Goal: Information Seeking & Learning: Learn about a topic

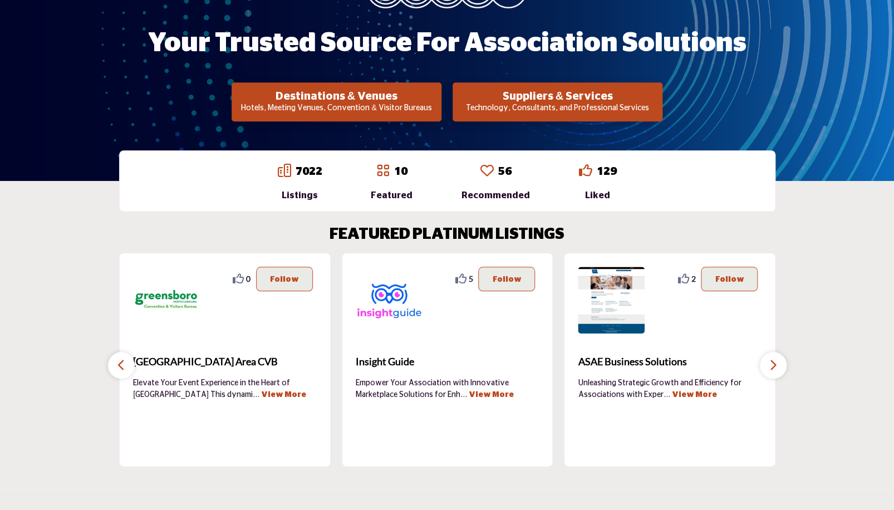
scroll to position [276, 0]
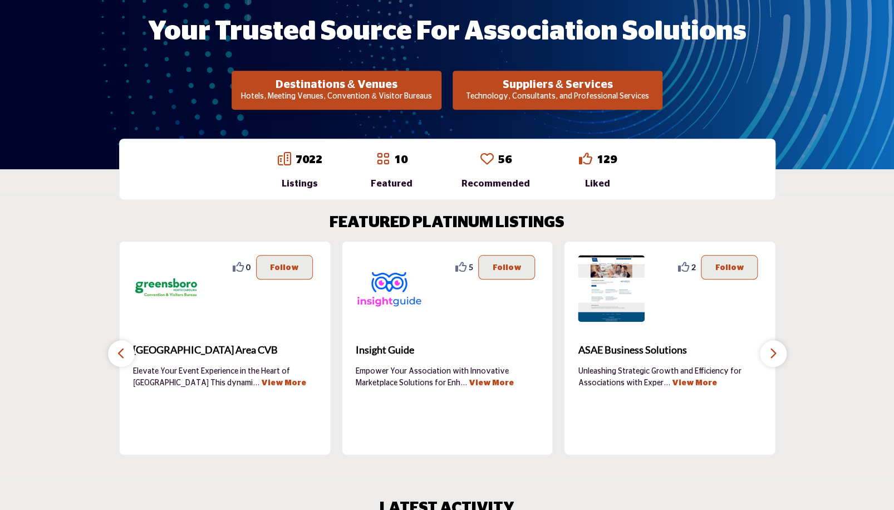
click at [495, 94] on p "Technology, Consultants, and Professional Services" at bounding box center [557, 96] width 203 height 11
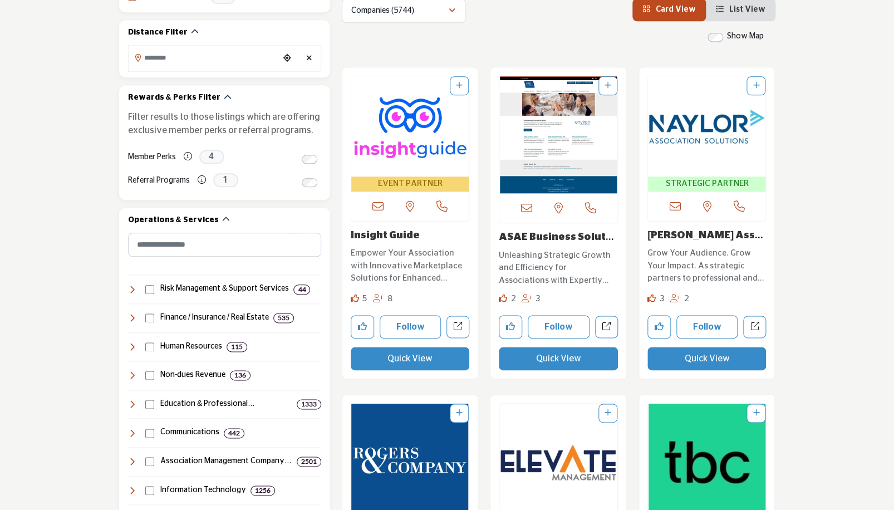
scroll to position [384, 0]
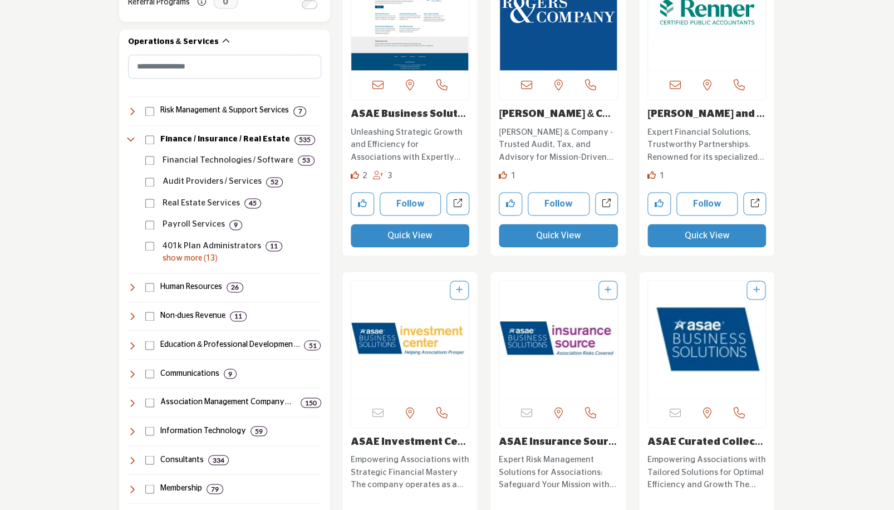
scroll to position [557, 0]
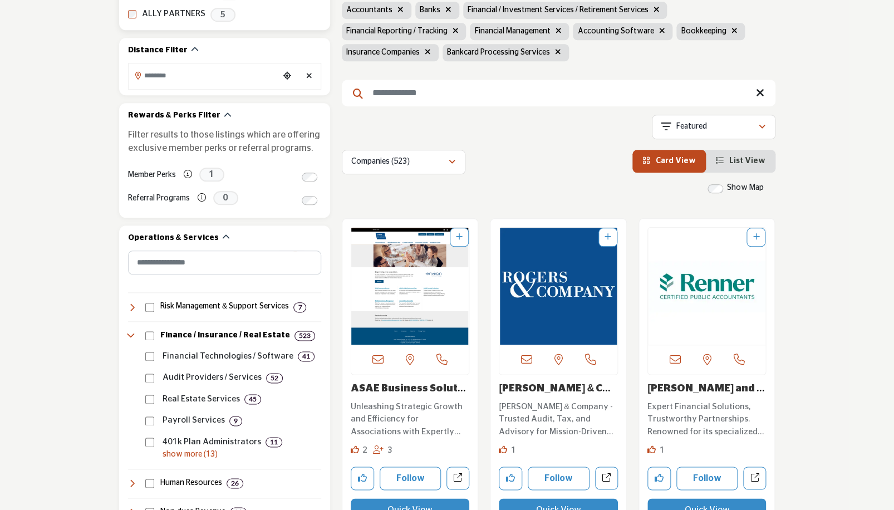
scroll to position [434, 0]
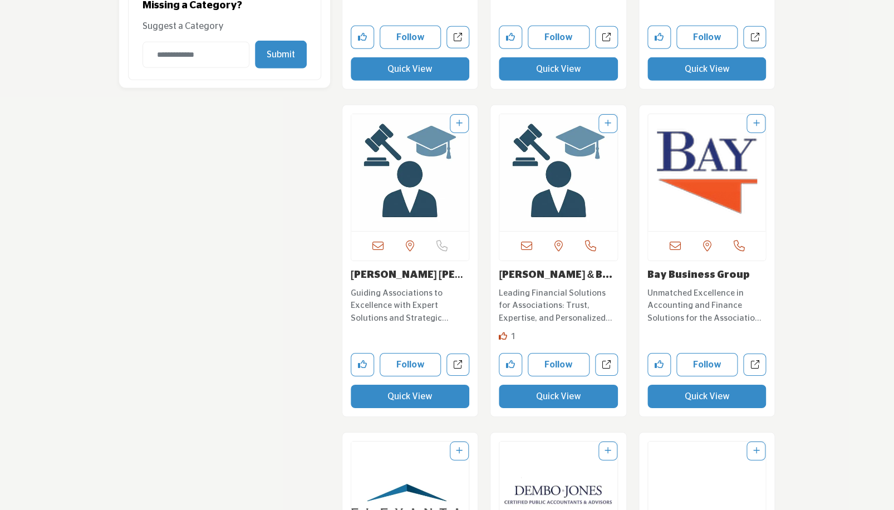
scroll to position [1468, 0]
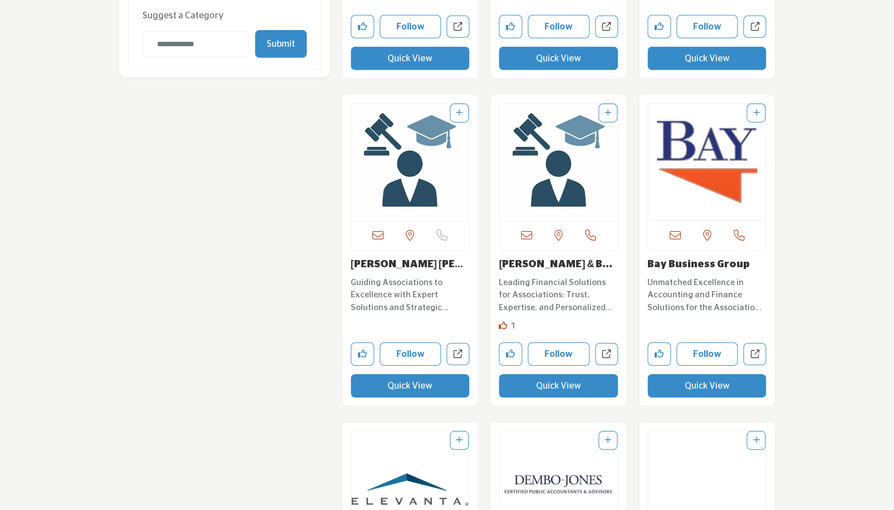
click at [699, 374] on button "Quick View" at bounding box center [706, 385] width 119 height 23
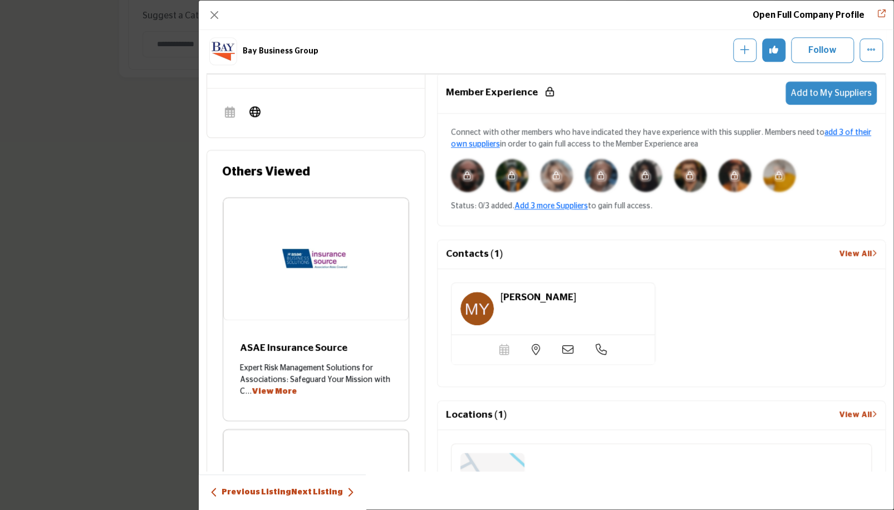
scroll to position [561, 0]
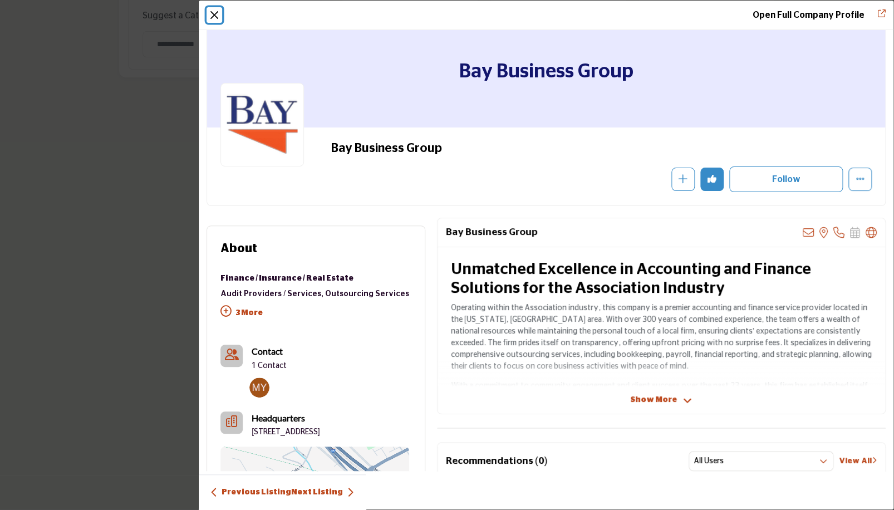
click at [215, 15] on button "Close" at bounding box center [215, 15] width 16 height 16
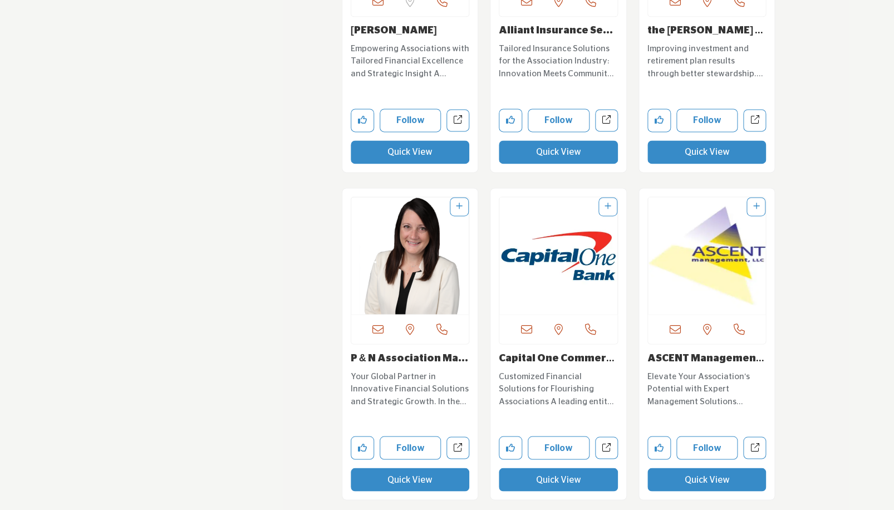
scroll to position [2359, 0]
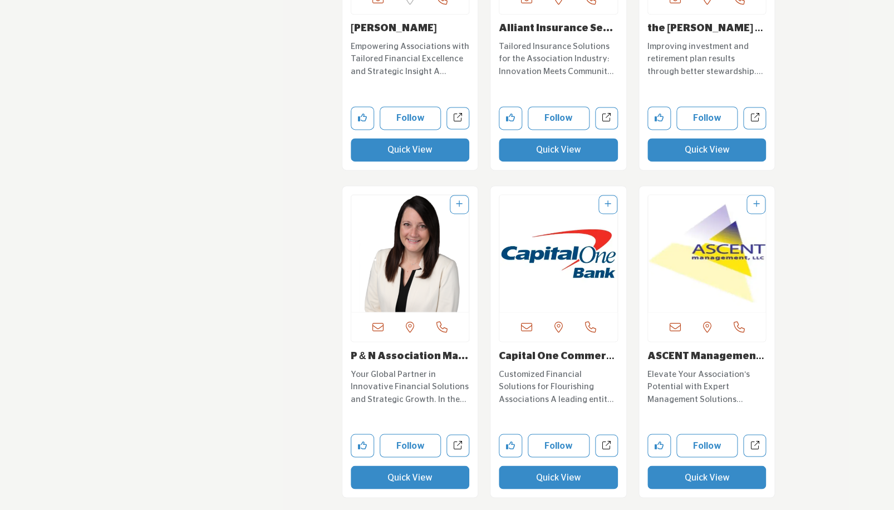
click at [407, 465] on button "Quick View" at bounding box center [410, 476] width 119 height 23
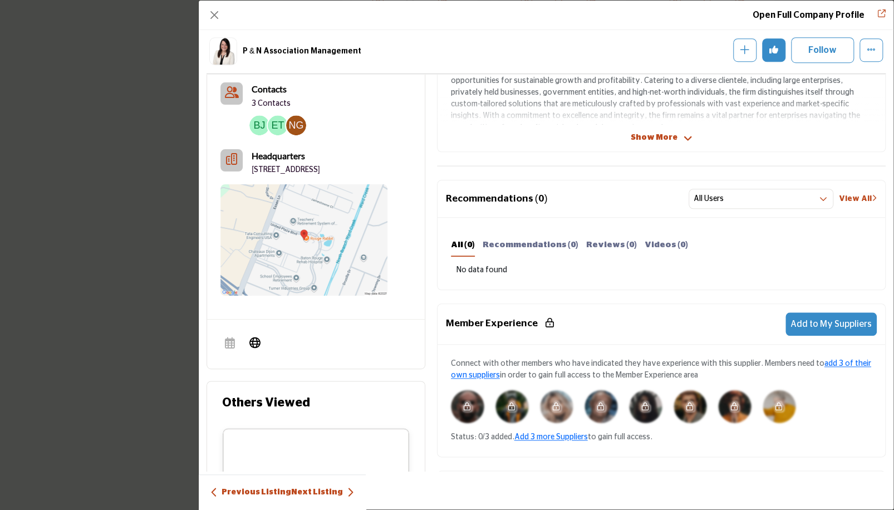
scroll to position [0, 0]
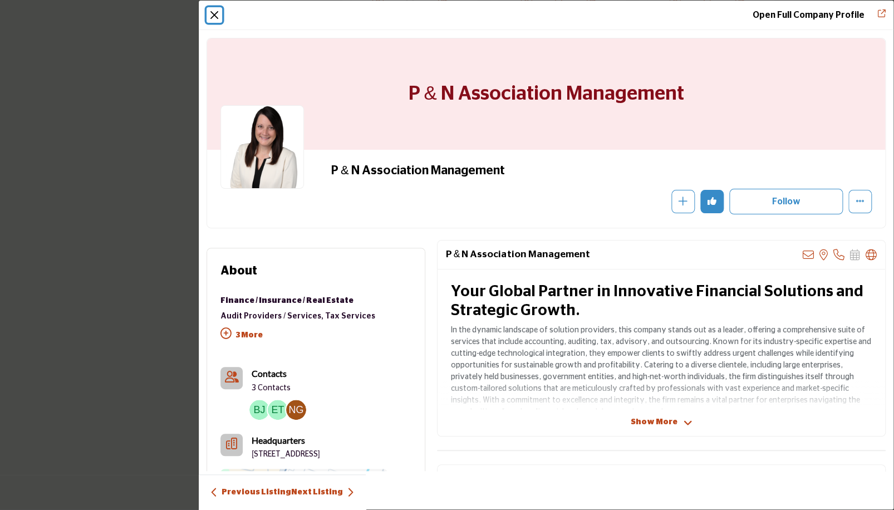
click at [214, 16] on button "Close" at bounding box center [215, 15] width 16 height 16
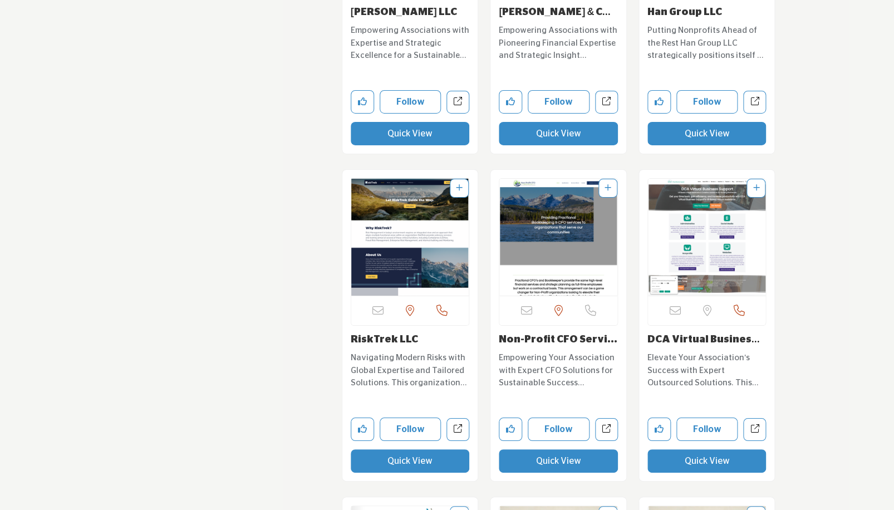
scroll to position [3352, 0]
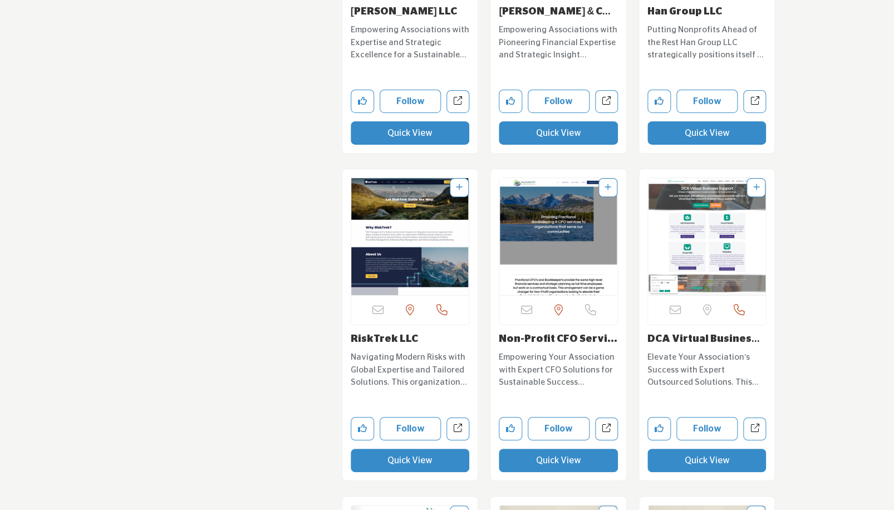
click at [435, 449] on button "Quick View" at bounding box center [410, 460] width 119 height 23
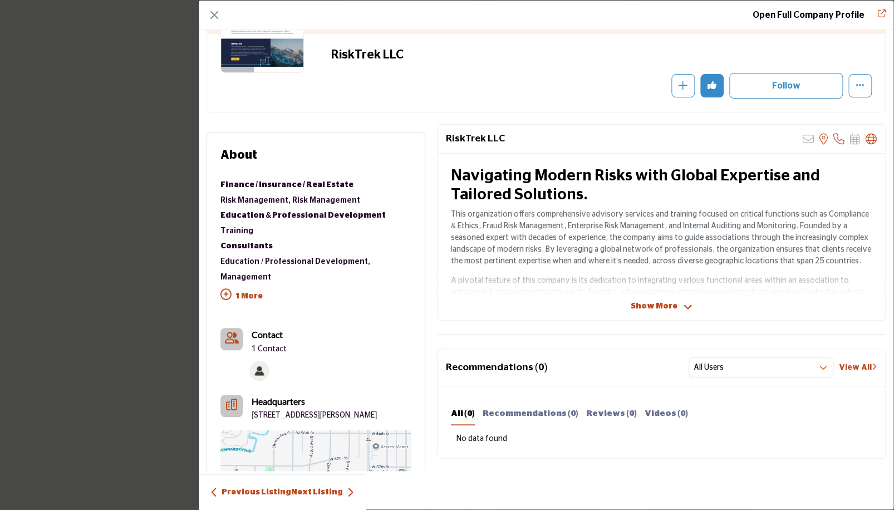
scroll to position [119, 0]
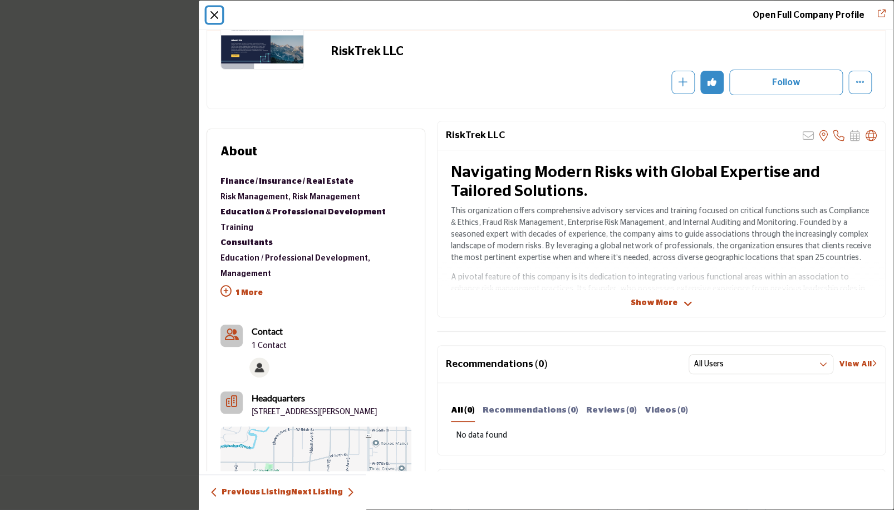
click at [215, 17] on button "Close" at bounding box center [215, 15] width 16 height 16
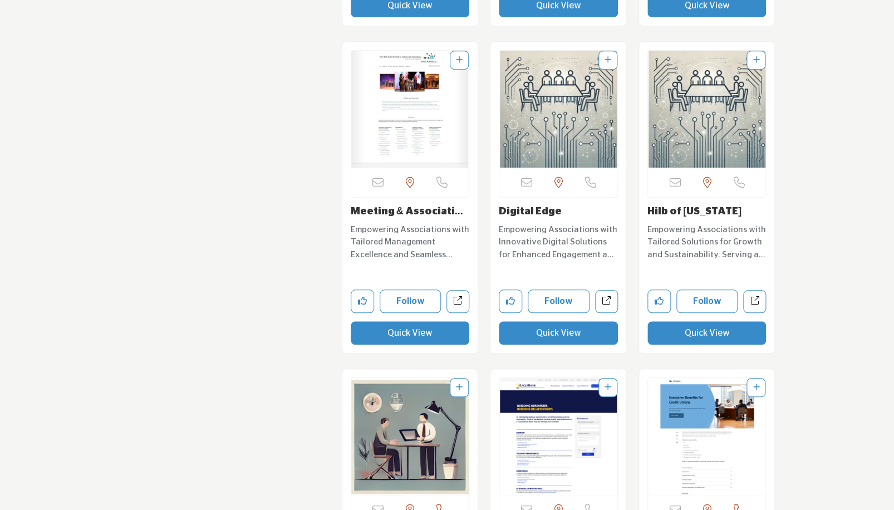
scroll to position [3807, 0]
click at [704, 321] on button "Quick View" at bounding box center [706, 332] width 119 height 23
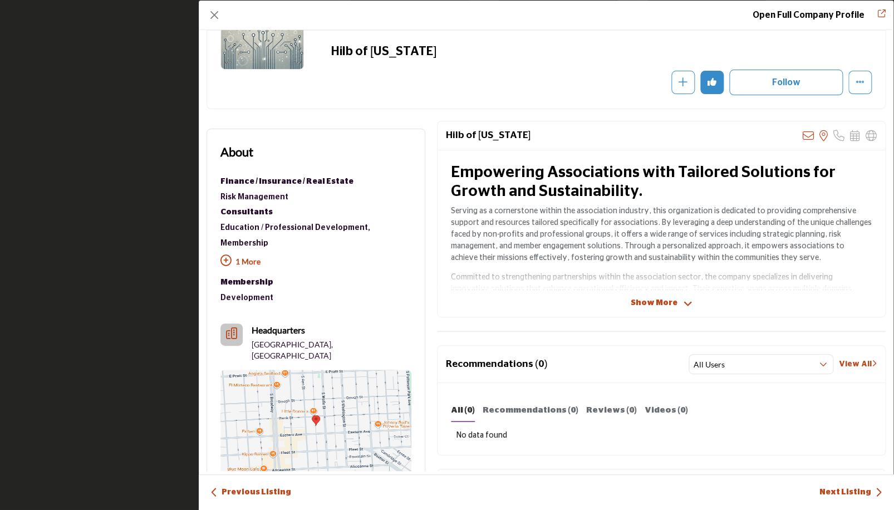
scroll to position [119, 0]
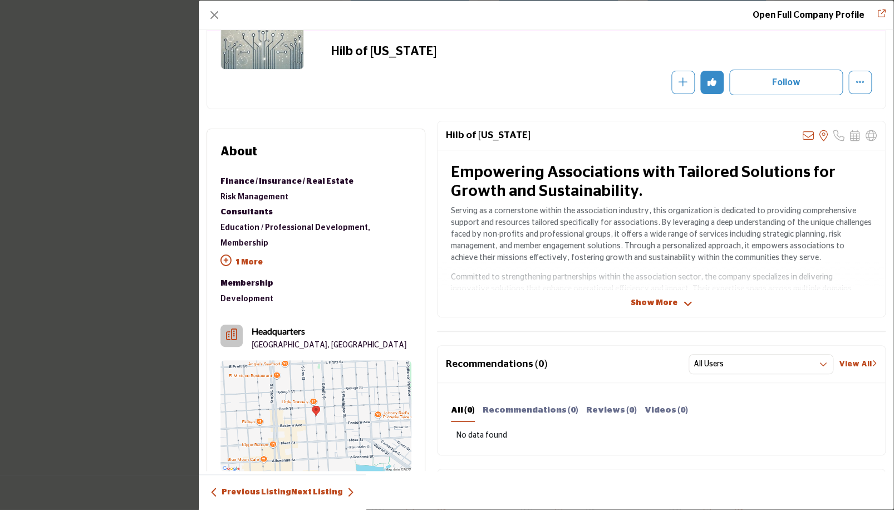
click at [646, 304] on span "Show More" at bounding box center [653, 303] width 47 height 12
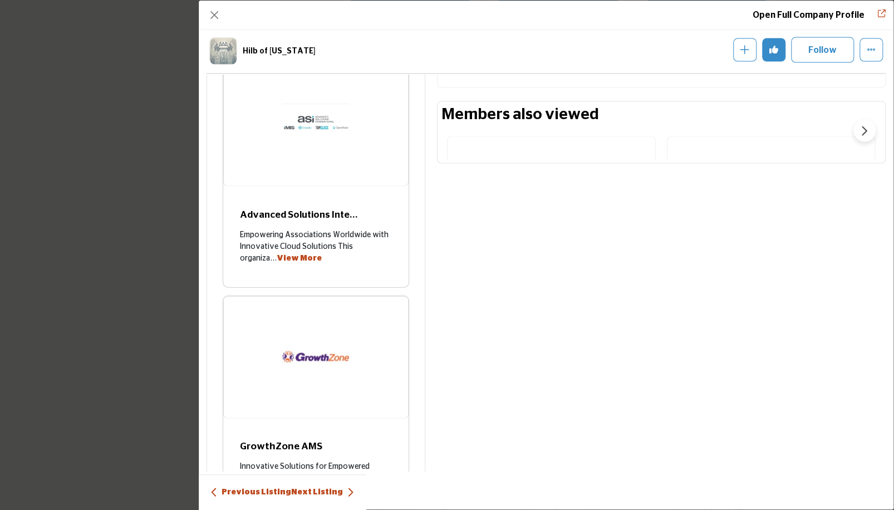
scroll to position [928, 0]
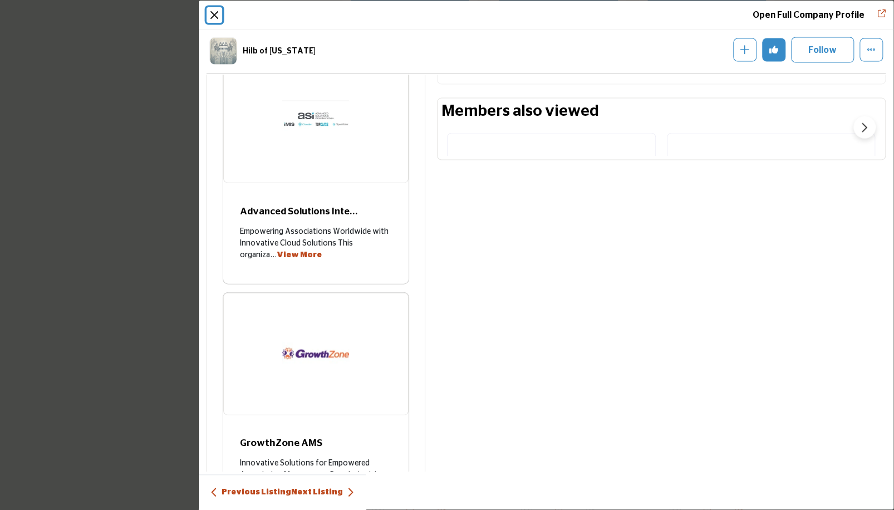
click at [216, 14] on button "Close" at bounding box center [215, 15] width 16 height 16
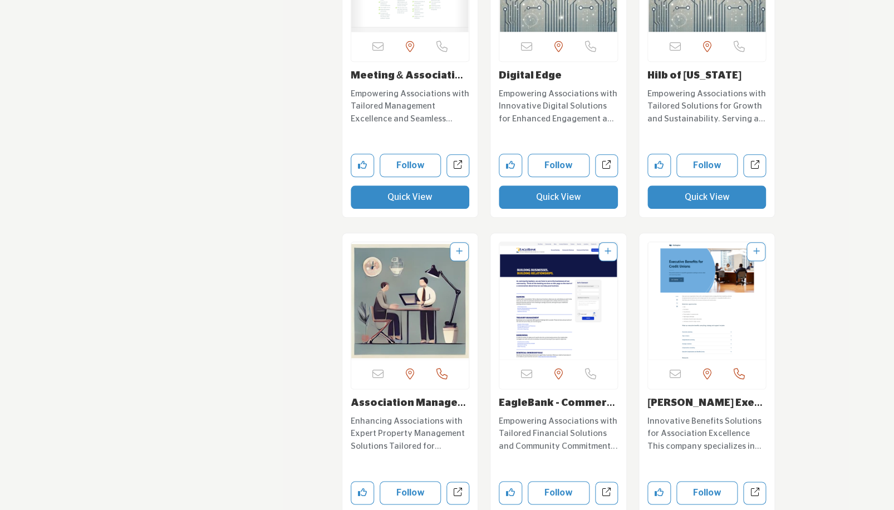
scroll to position [3943, 0]
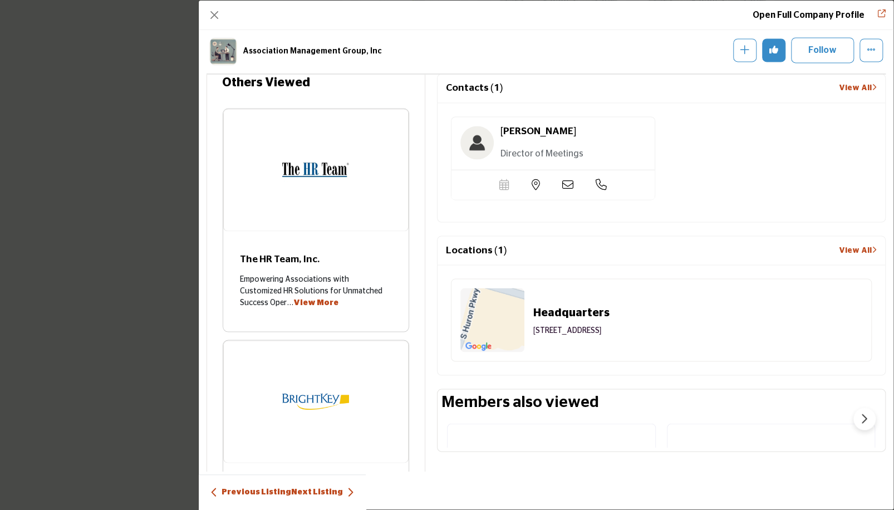
scroll to position [665, 0]
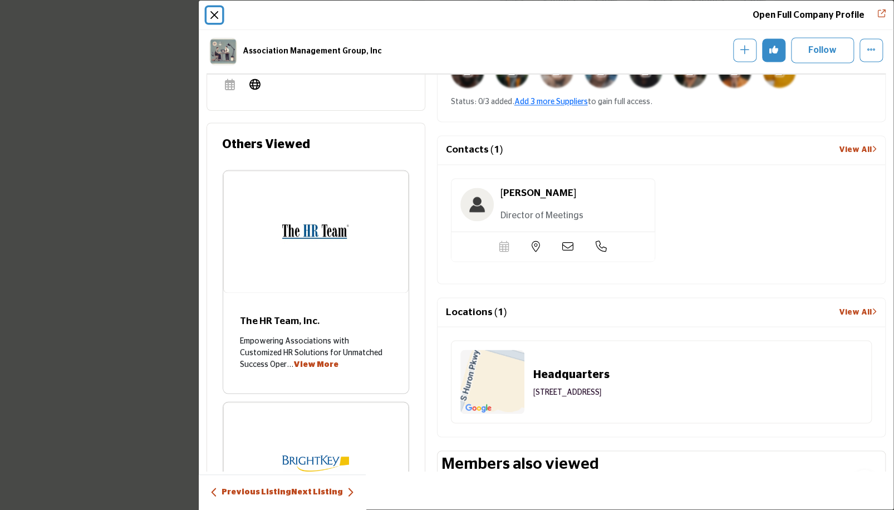
click at [215, 15] on button "Close" at bounding box center [215, 15] width 16 height 16
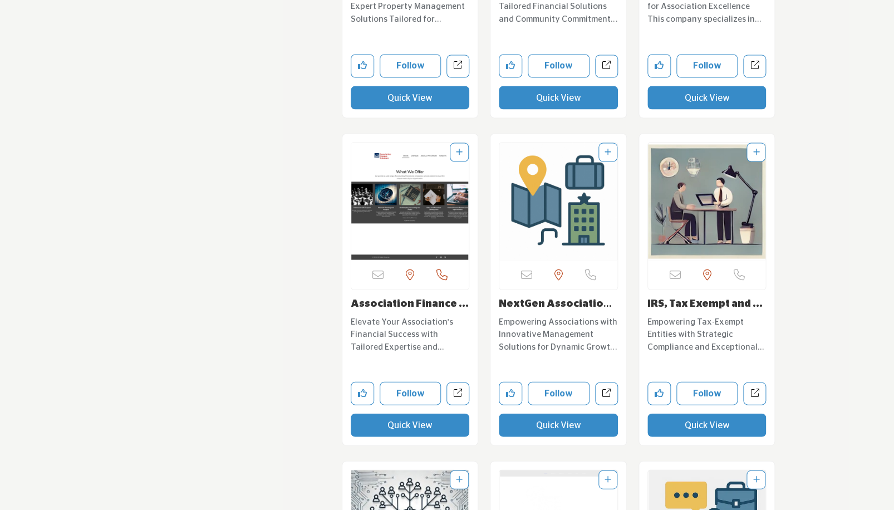
scroll to position [4369, 0]
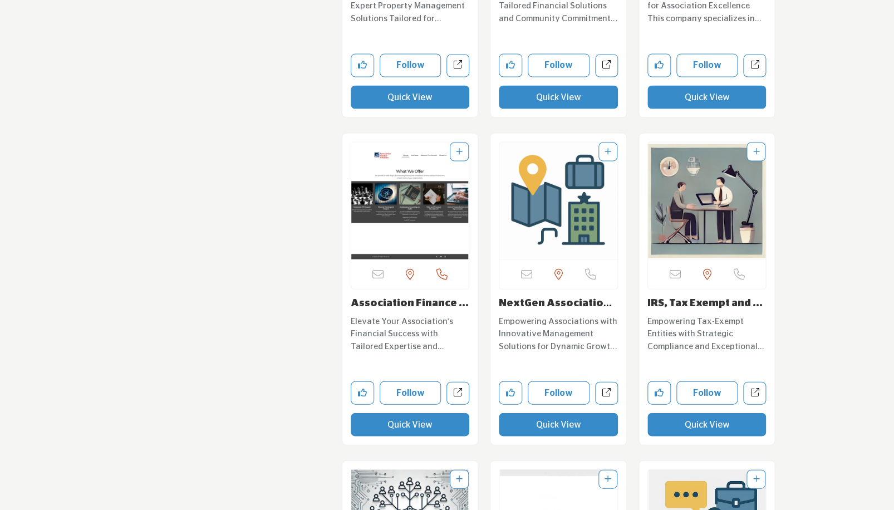
click at [381, 412] on button "Quick View" at bounding box center [410, 423] width 119 height 23
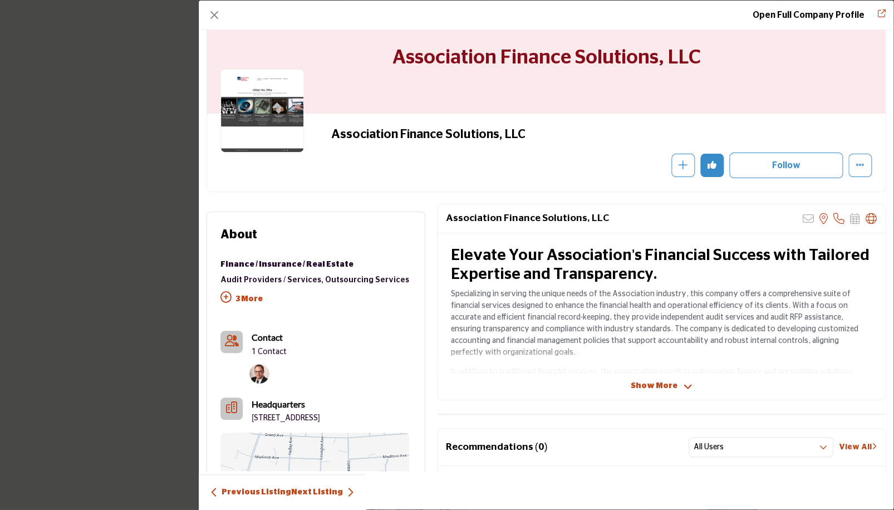
scroll to position [0, 0]
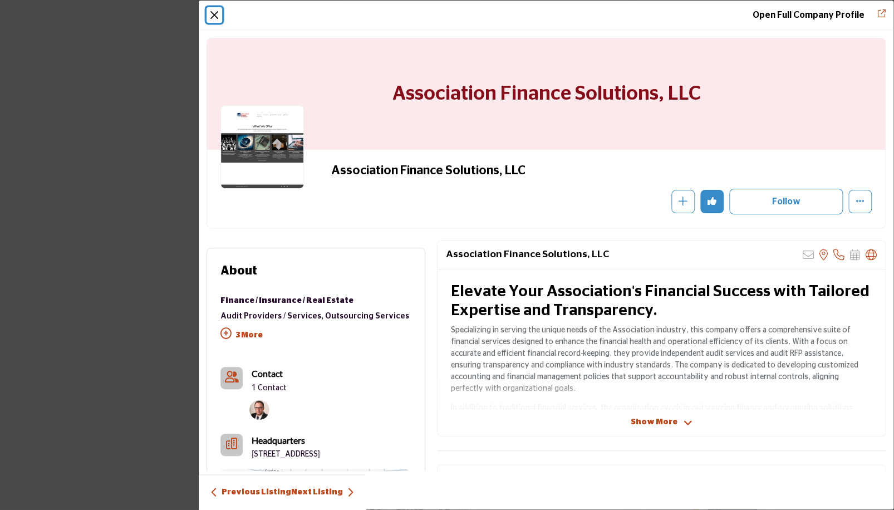
click at [215, 16] on button "Close" at bounding box center [215, 15] width 16 height 16
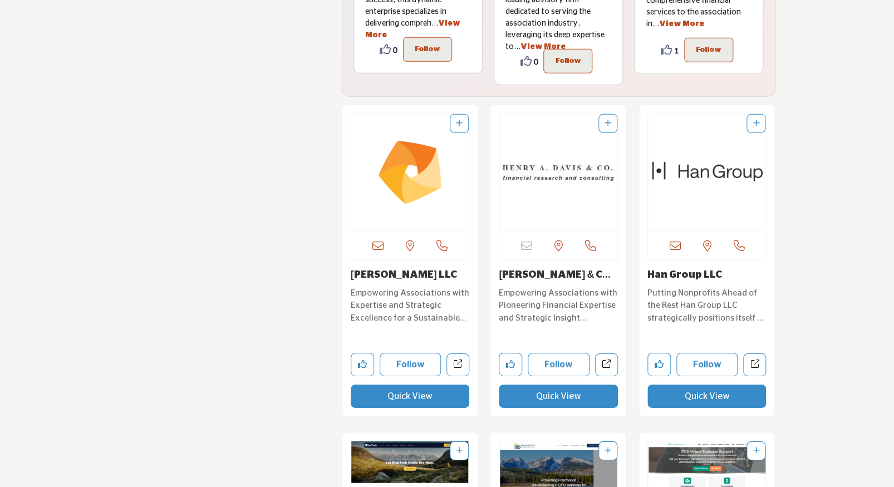
scroll to position [3089, 0]
click at [709, 384] on button "Quick View" at bounding box center [706, 395] width 119 height 23
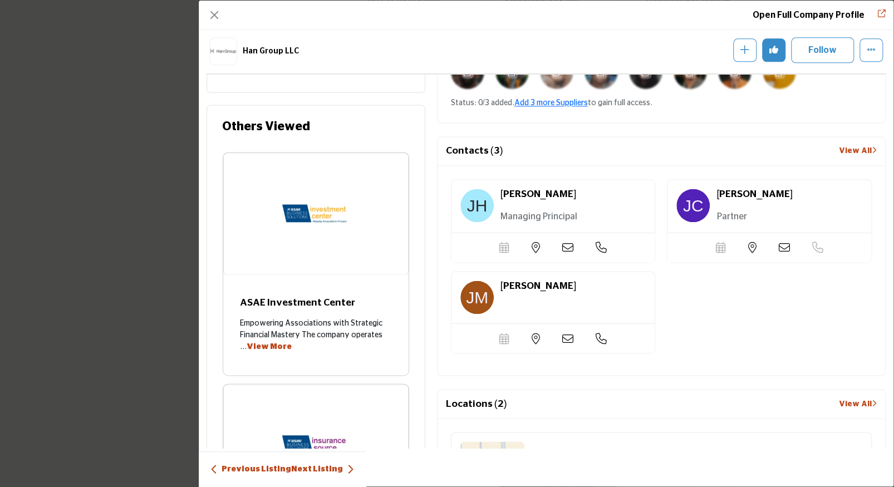
scroll to position [620, 0]
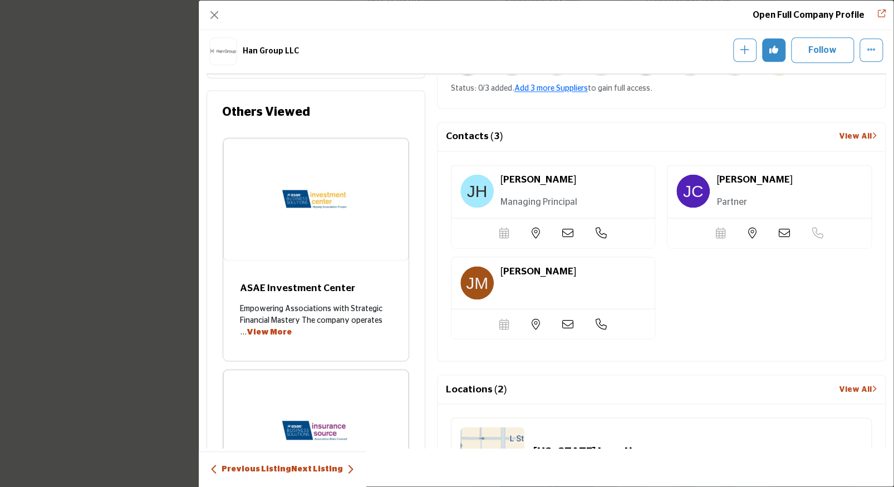
click at [564, 228] on icon "Company Data Modal" at bounding box center [567, 233] width 11 height 11
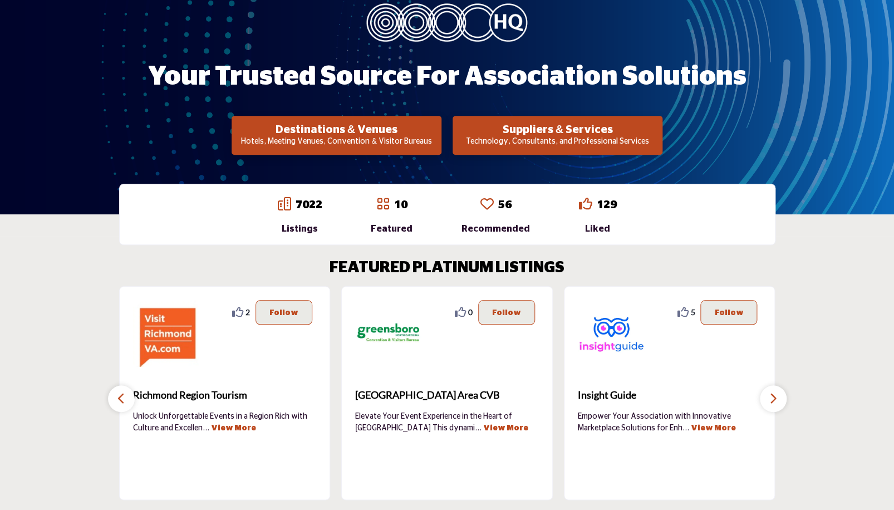
scroll to position [226, 0]
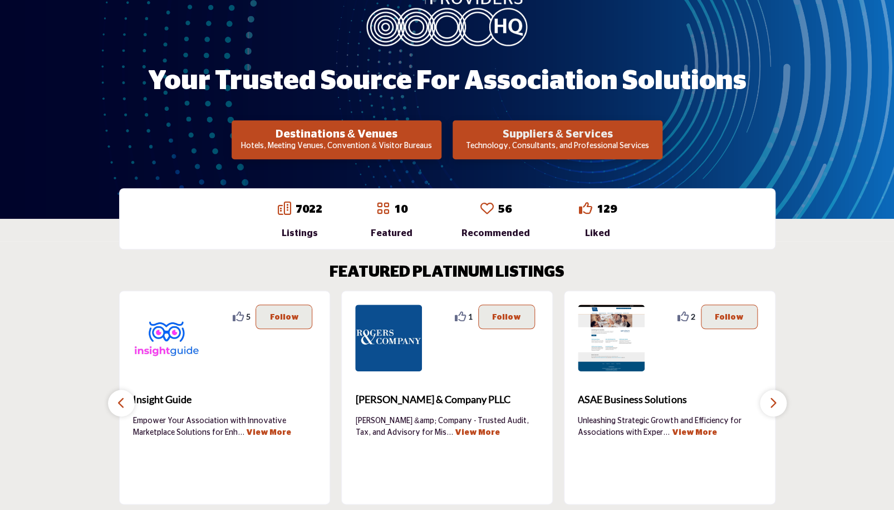
click at [543, 135] on h2 "Suppliers & Services" at bounding box center [557, 133] width 203 height 13
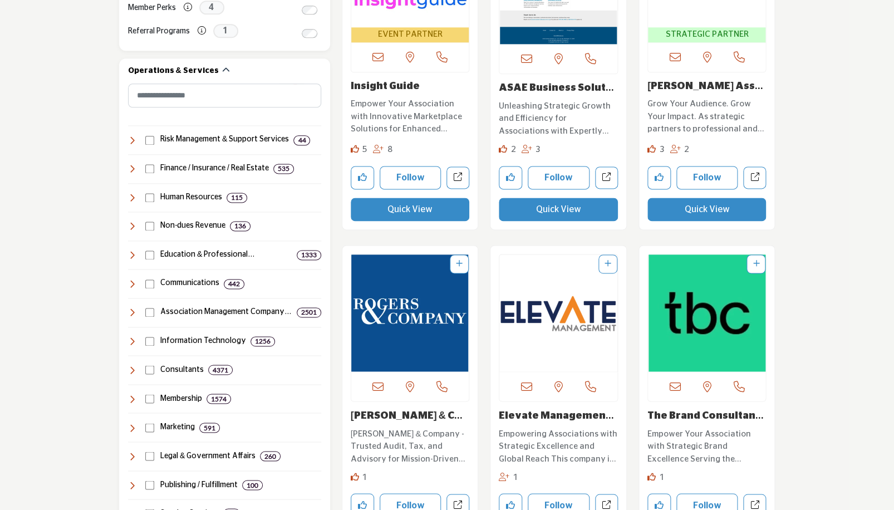
scroll to position [532, 0]
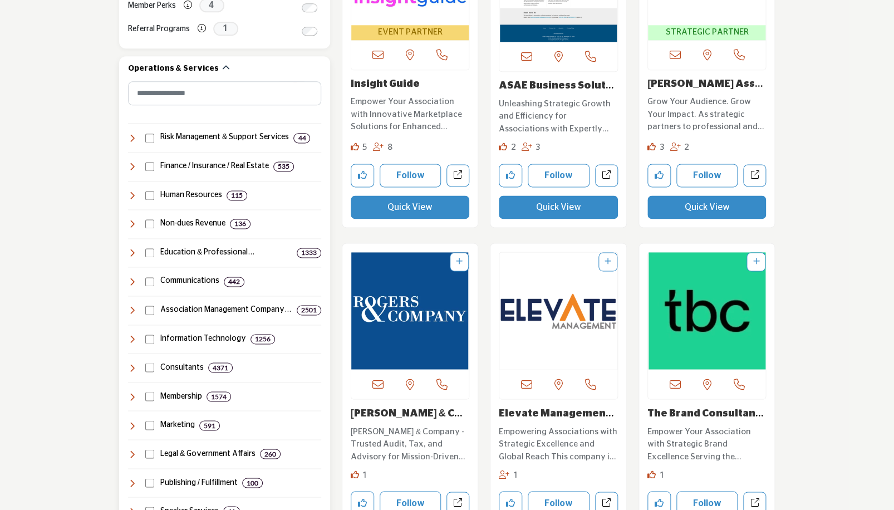
click at [132, 368] on icon at bounding box center [132, 367] width 9 height 9
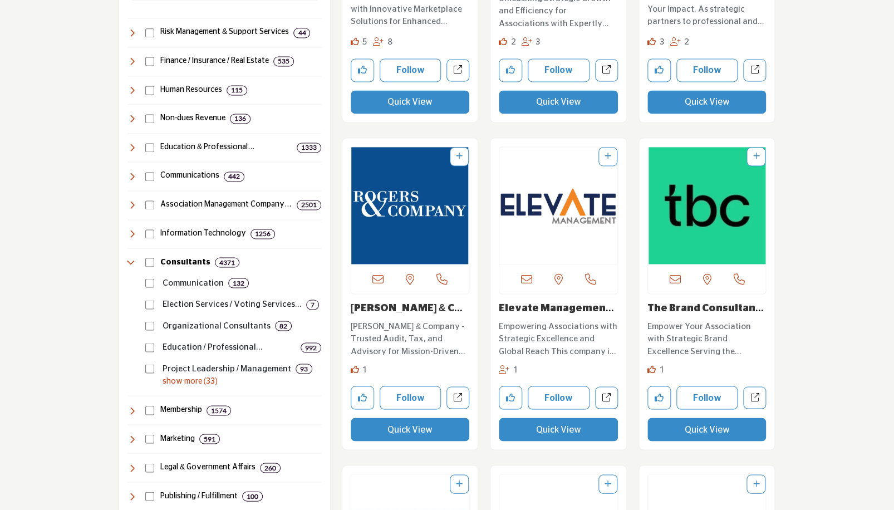
scroll to position [638, 0]
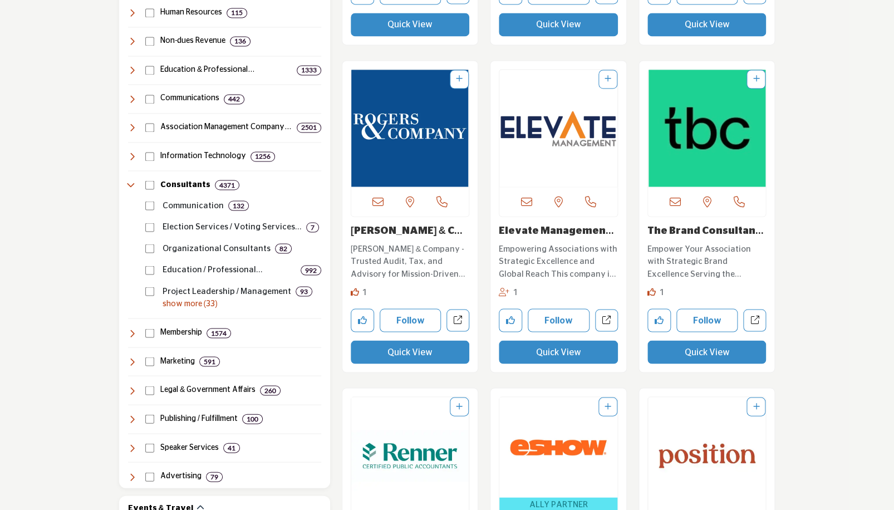
scroll to position [718, 0]
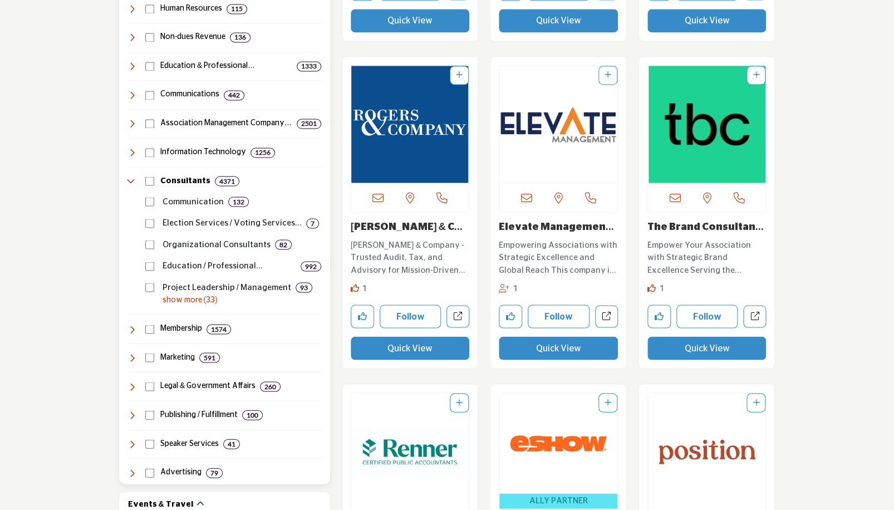
click at [132, 386] on icon at bounding box center [132, 386] width 9 height 9
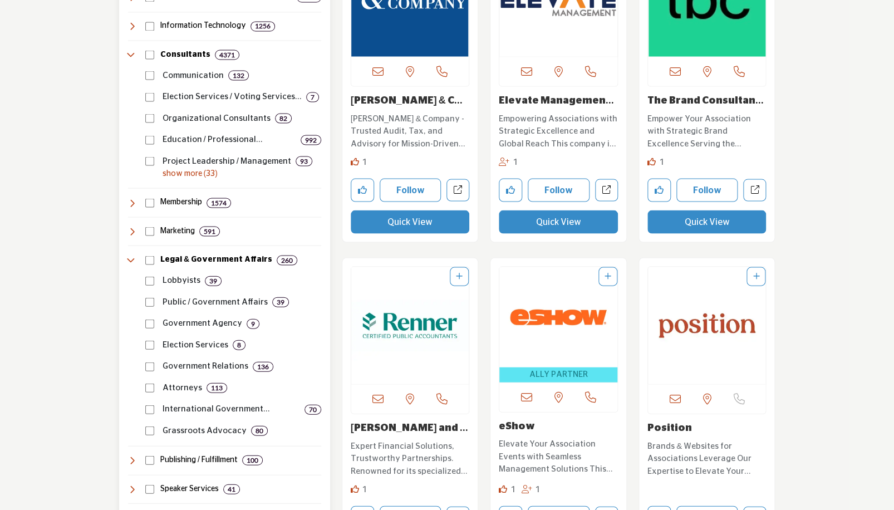
scroll to position [850, 0]
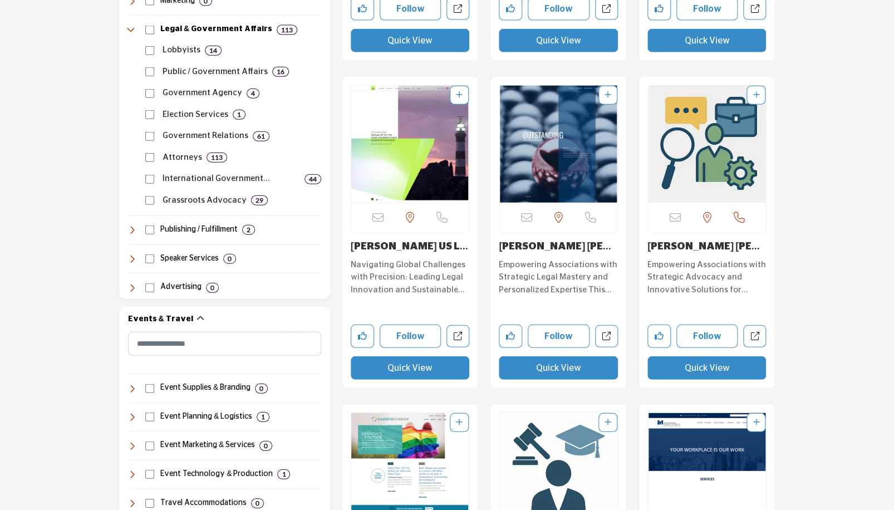
scroll to position [1086, 0]
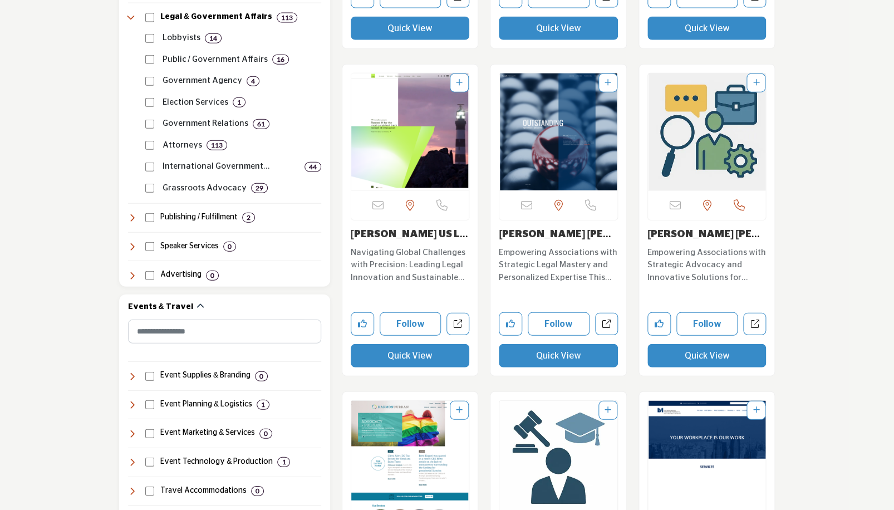
click at [546, 354] on button "Quick View" at bounding box center [558, 355] width 119 height 23
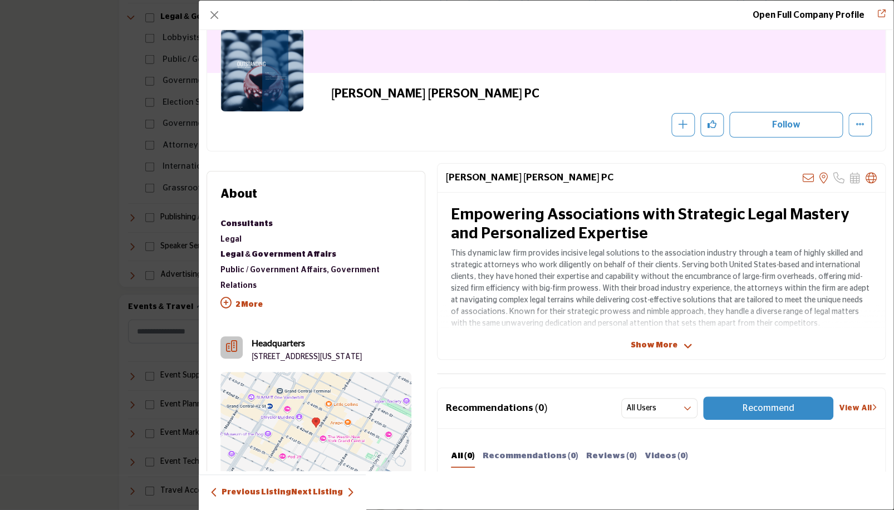
scroll to position [78, 0]
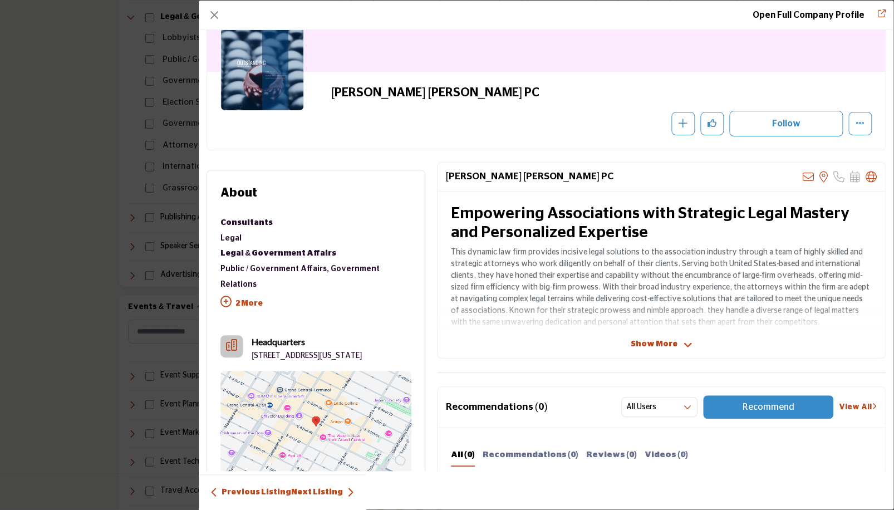
click at [554, 345] on div "Show More" at bounding box center [661, 344] width 448 height 12
click at [643, 346] on span "Show More" at bounding box center [653, 344] width 47 height 12
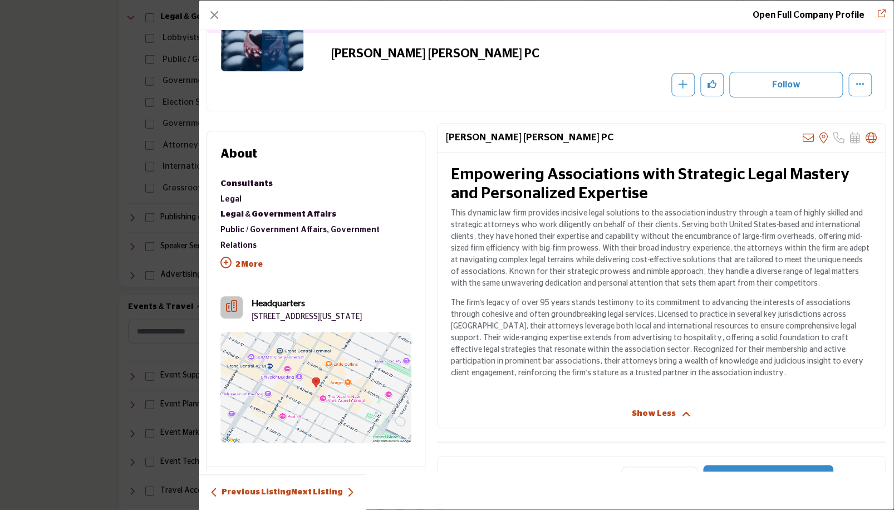
scroll to position [119, 0]
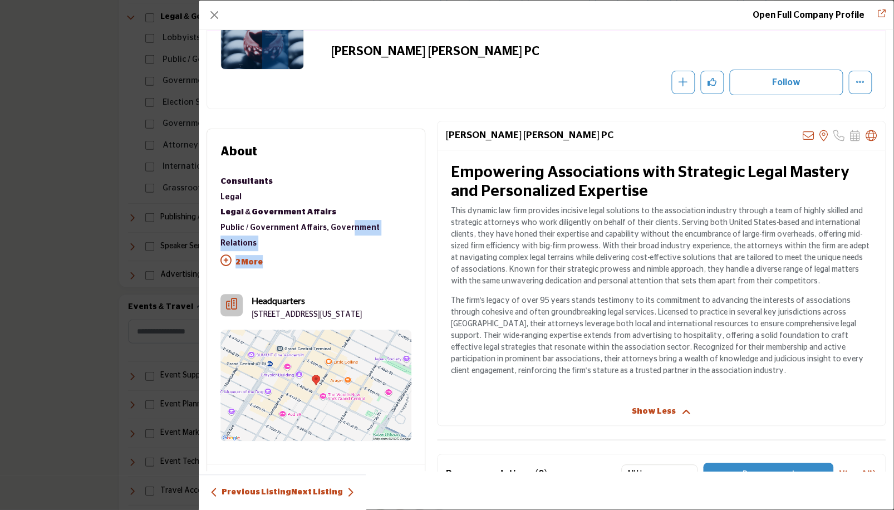
drag, startPoint x: 332, startPoint y: 213, endPoint x: 336, endPoint y: 191, distance: 22.5
click at [451, 295] on p "The firm's legacy of over 95 years stands testimony to its commitment to advanc…" at bounding box center [661, 336] width 421 height 82
click at [211, 10] on button "Close" at bounding box center [215, 15] width 16 height 16
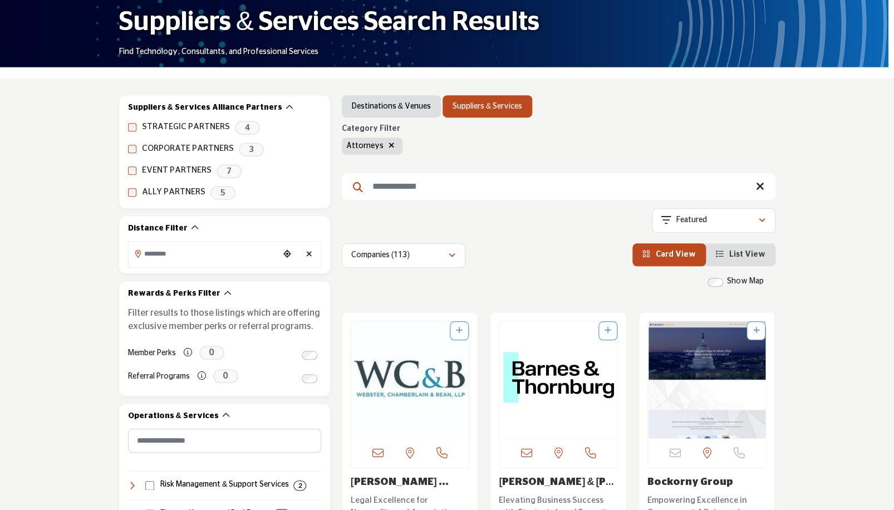
scroll to position [0, 0]
